Goal: Task Accomplishment & Management: Manage account settings

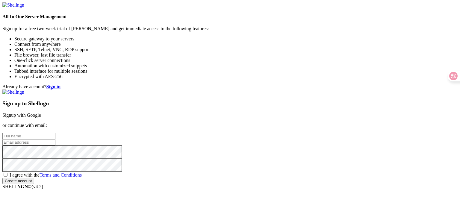
click at [41, 113] on link "Signup with Google" at bounding box center [21, 115] width 39 height 5
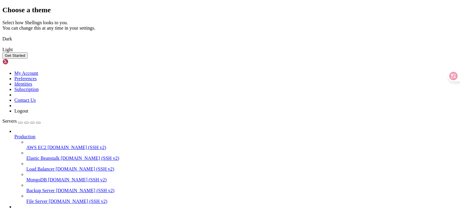
click at [28, 59] on button "Get Started" at bounding box center [14, 55] width 25 height 6
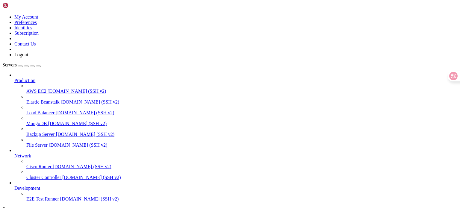
click at [37, 8] on img at bounding box center [19, 5] width 34 height 6
click at [14, 153] on icon at bounding box center [14, 153] width 0 height 0
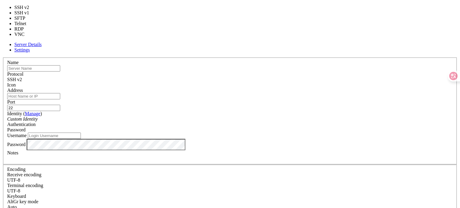
click at [268, 77] on div "SSH v2" at bounding box center [230, 79] width 446 height 5
click at [240, 58] on div "Name Protocol SSH v2 Icon Address Port 22 ( Manage )" at bounding box center [230, 168] width 456 height 220
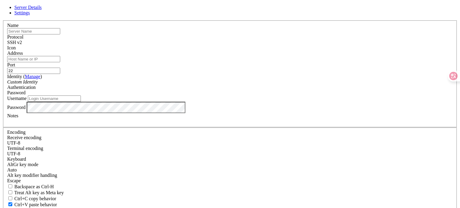
click at [115, 68] on div "Server Details Settings Name Protocol SSH v2 Icon" at bounding box center [230, 129] width 456 height 248
click at [123, 55] on div "Server Details Settings Name Protocol SSH v2 Icon" at bounding box center [230, 129] width 456 height 248
click at [2, 20] on link at bounding box center [2, 20] width 0 height 0
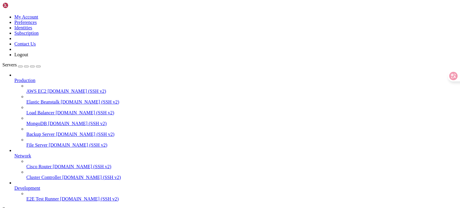
click at [2, 14] on icon at bounding box center [2, 14] width 0 height 0
click at [39, 36] on link "Subscription" at bounding box center [26, 33] width 24 height 5
